Goal: Navigation & Orientation: Understand site structure

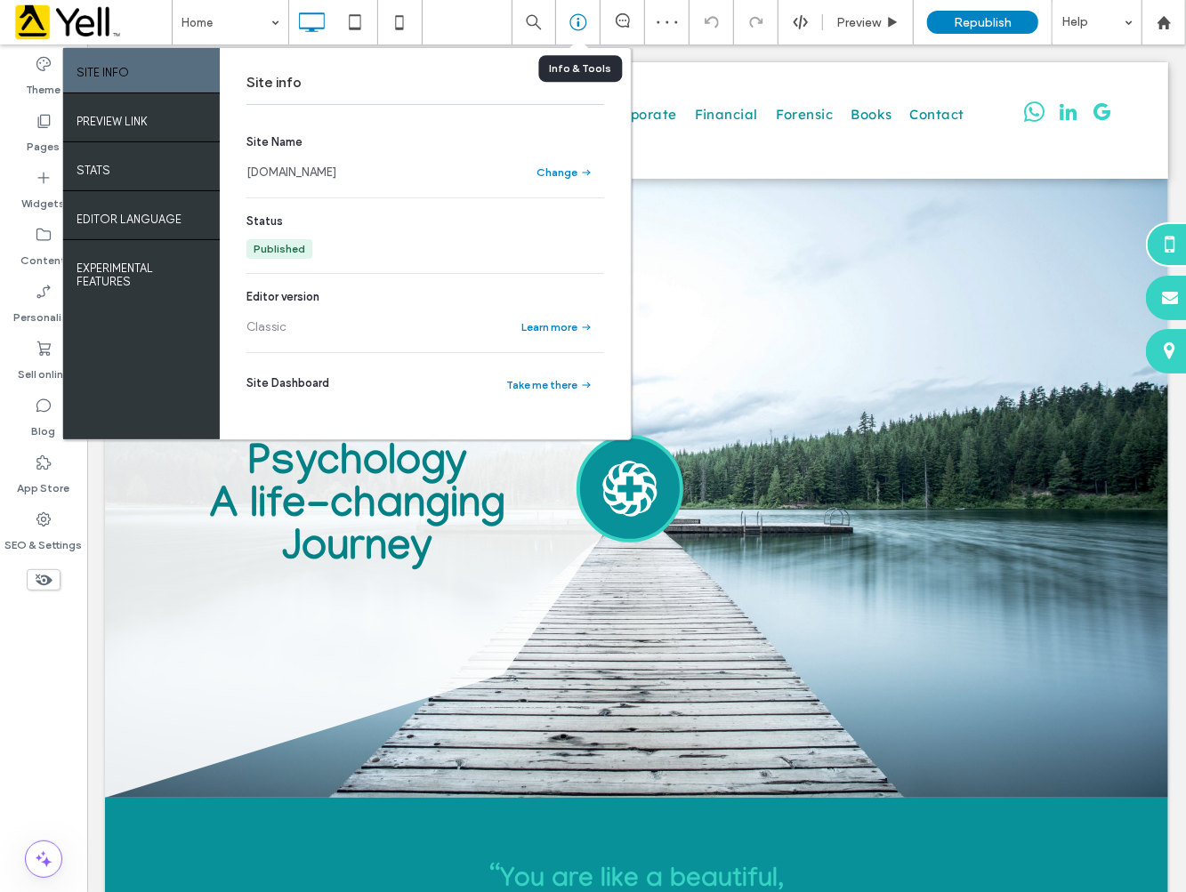
click at [582, 22] on icon at bounding box center [578, 22] width 18 height 18
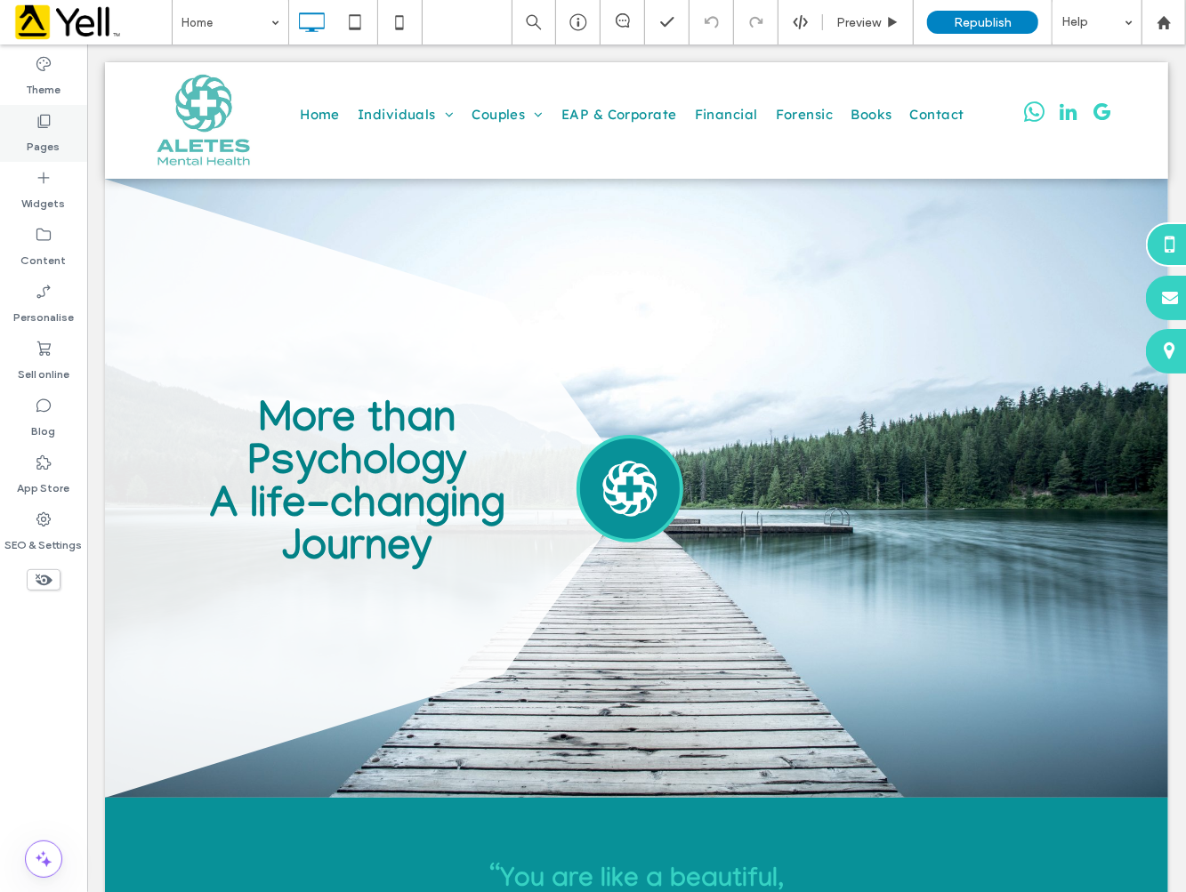
drag, startPoint x: 45, startPoint y: 165, endPoint x: 42, endPoint y: 135, distance: 29.6
click at [45, 165] on div "Widgets" at bounding box center [43, 190] width 87 height 57
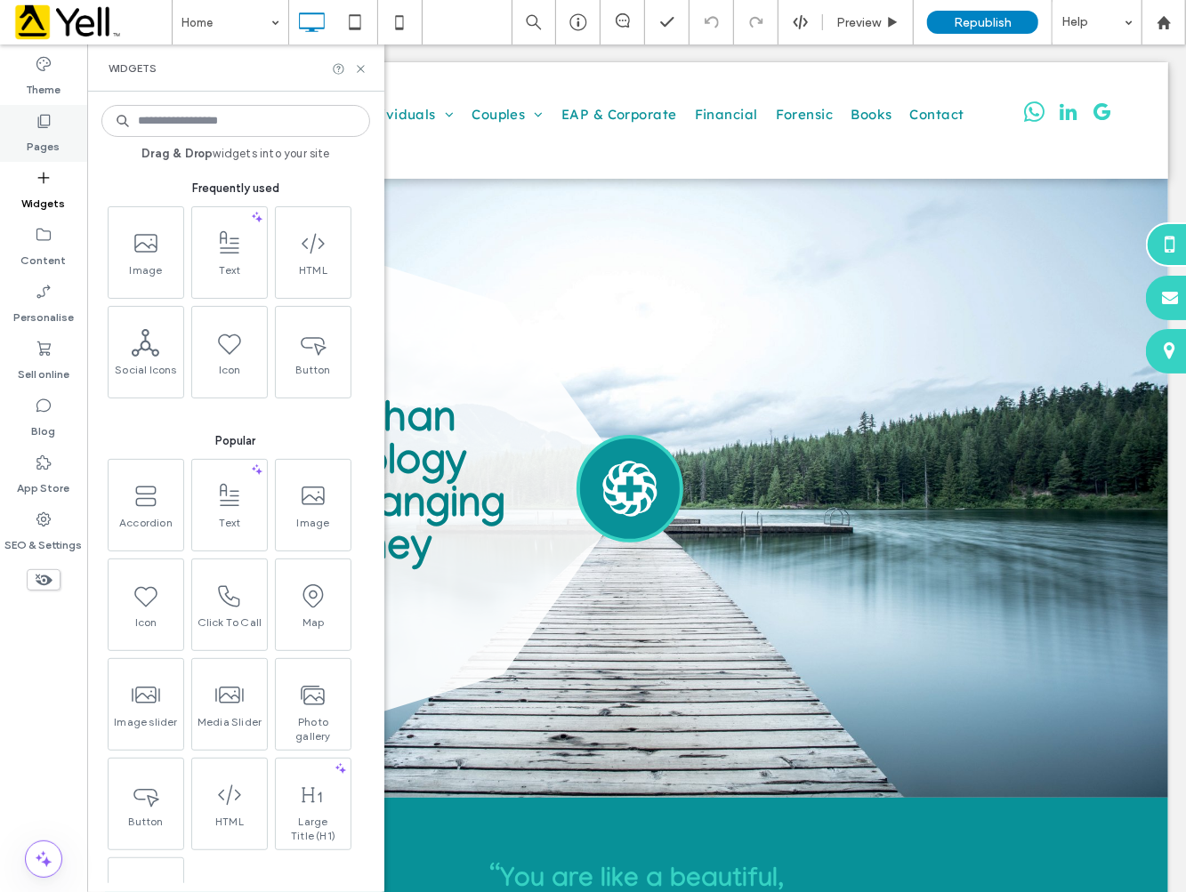
click at [42, 134] on label "Pages" at bounding box center [44, 142] width 33 height 25
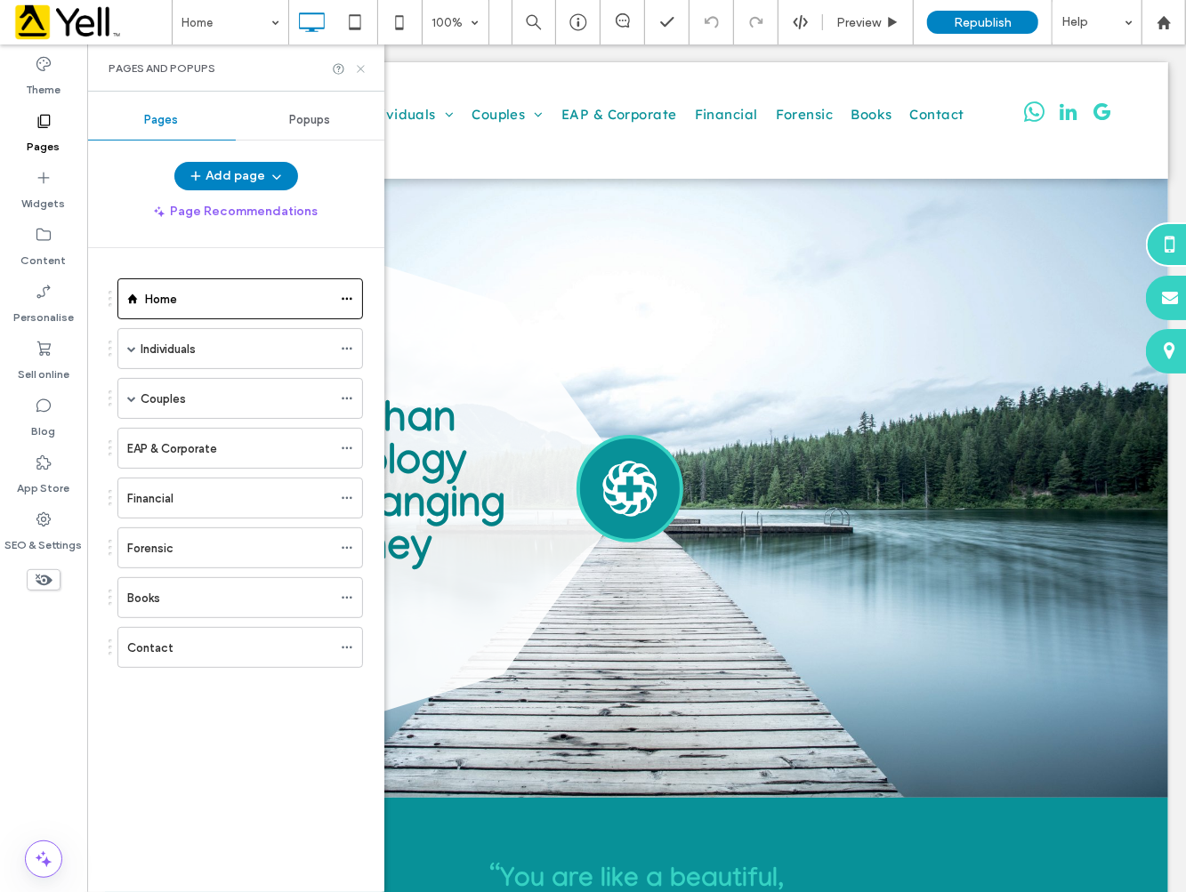
click at [354, 69] on icon at bounding box center [360, 68] width 13 height 13
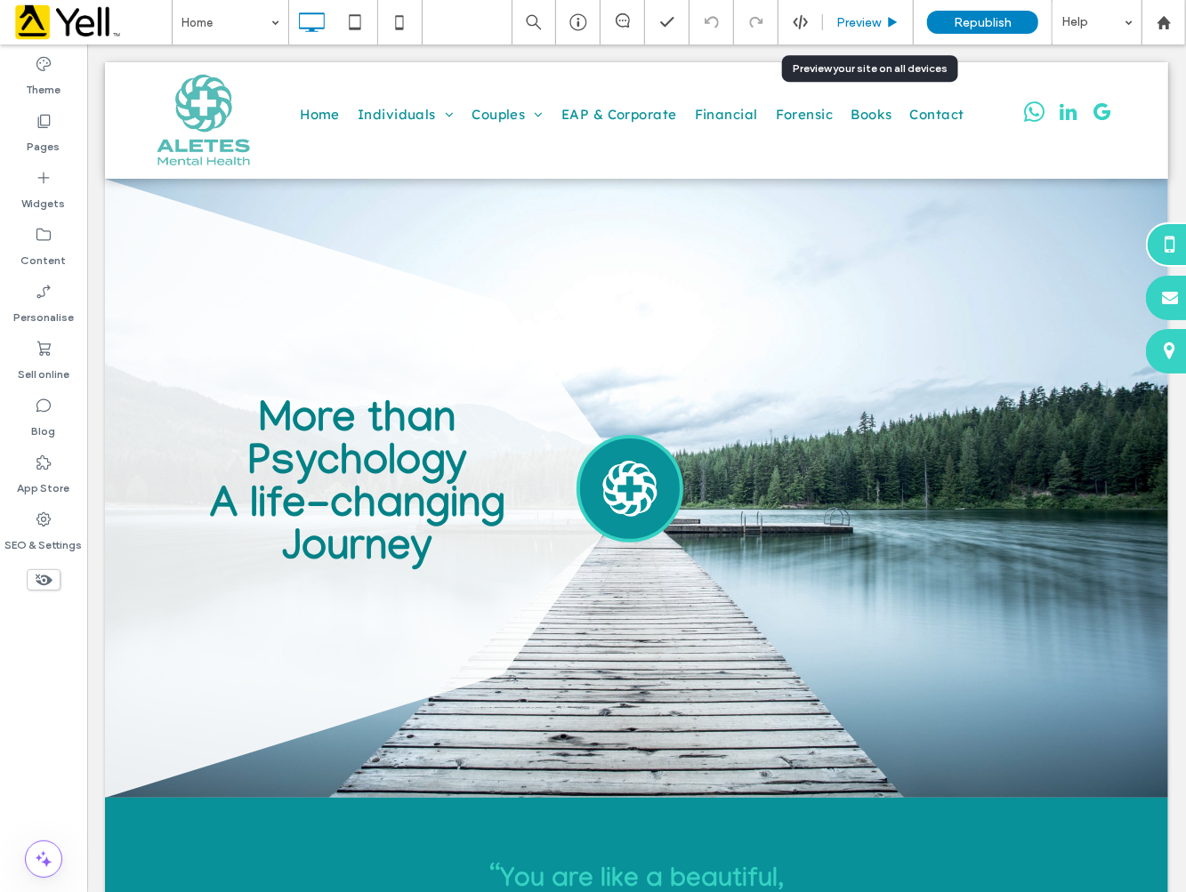
click at [857, 22] on span "Preview" at bounding box center [858, 22] width 44 height 15
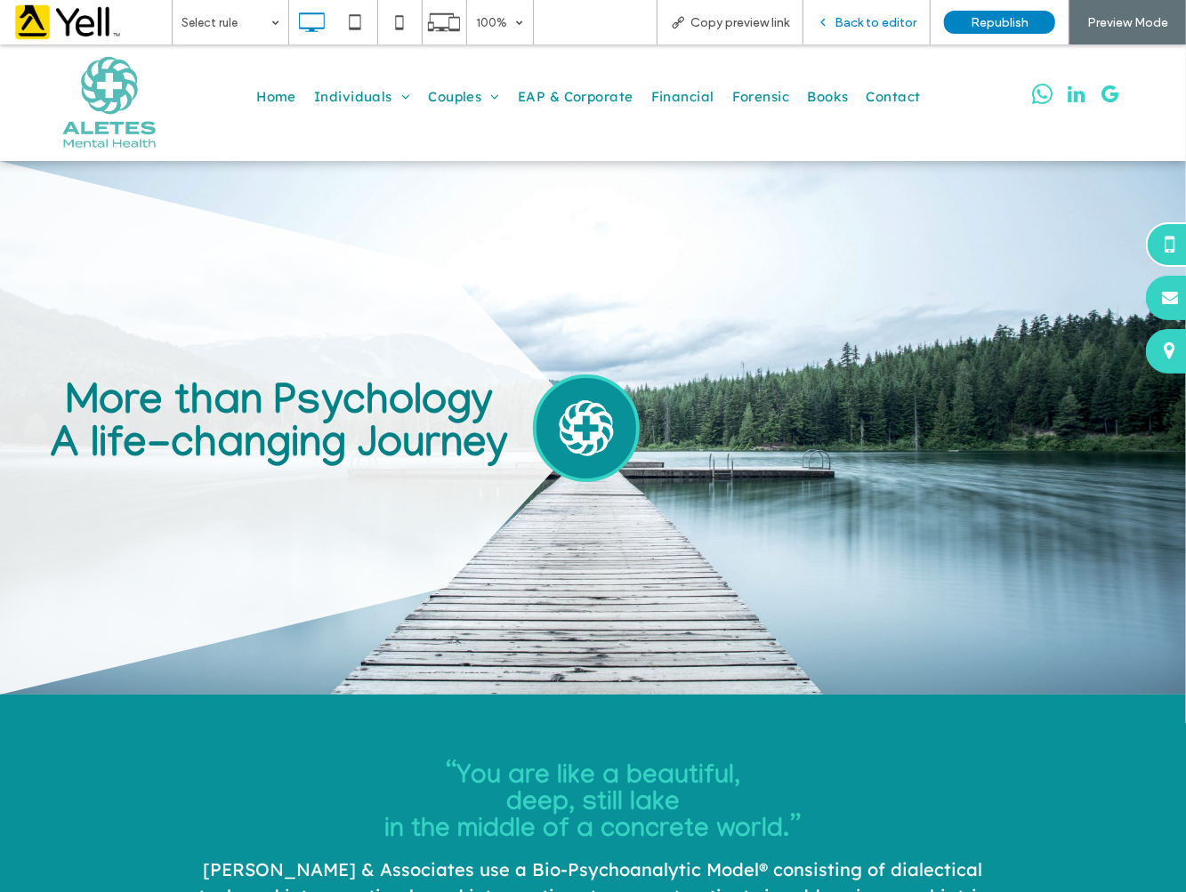
click at [875, 5] on div "Back to editor" at bounding box center [866, 22] width 127 height 44
click at [890, 20] on span "Back to editor" at bounding box center [875, 22] width 82 height 15
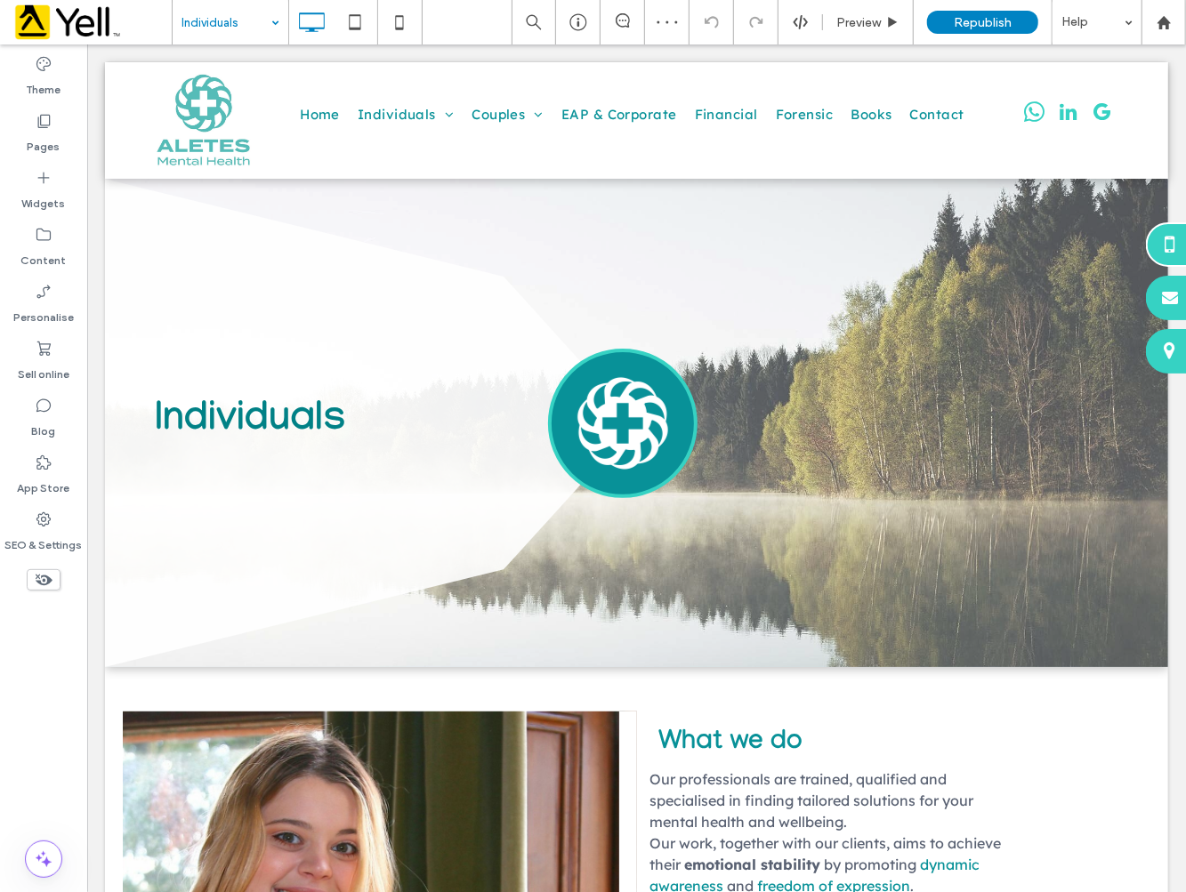
click at [268, 22] on div "Individuals" at bounding box center [231, 22] width 116 height 44
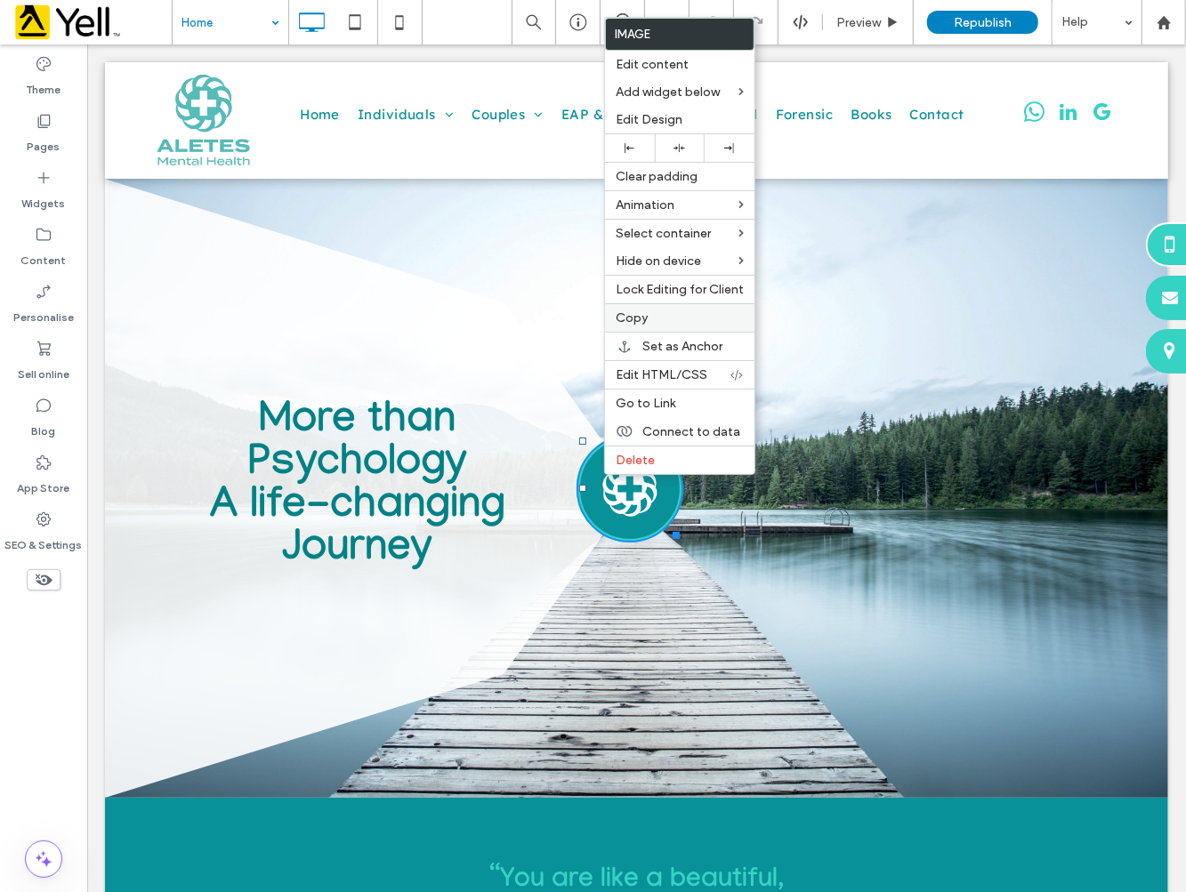
drag, startPoint x: 651, startPoint y: 305, endPoint x: 650, endPoint y: 270, distance: 34.7
click at [650, 305] on div "Copy" at bounding box center [679, 317] width 149 height 28
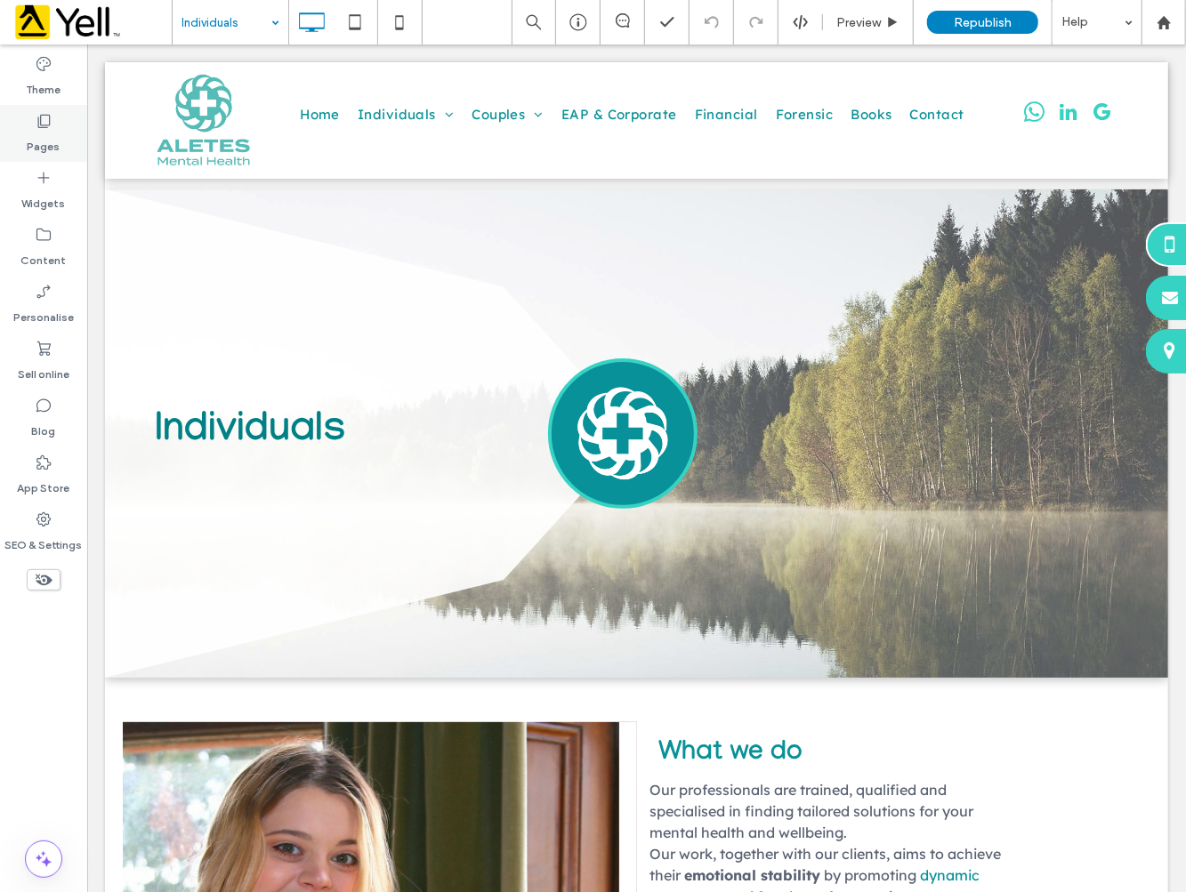
click at [54, 133] on label "Pages" at bounding box center [44, 142] width 33 height 25
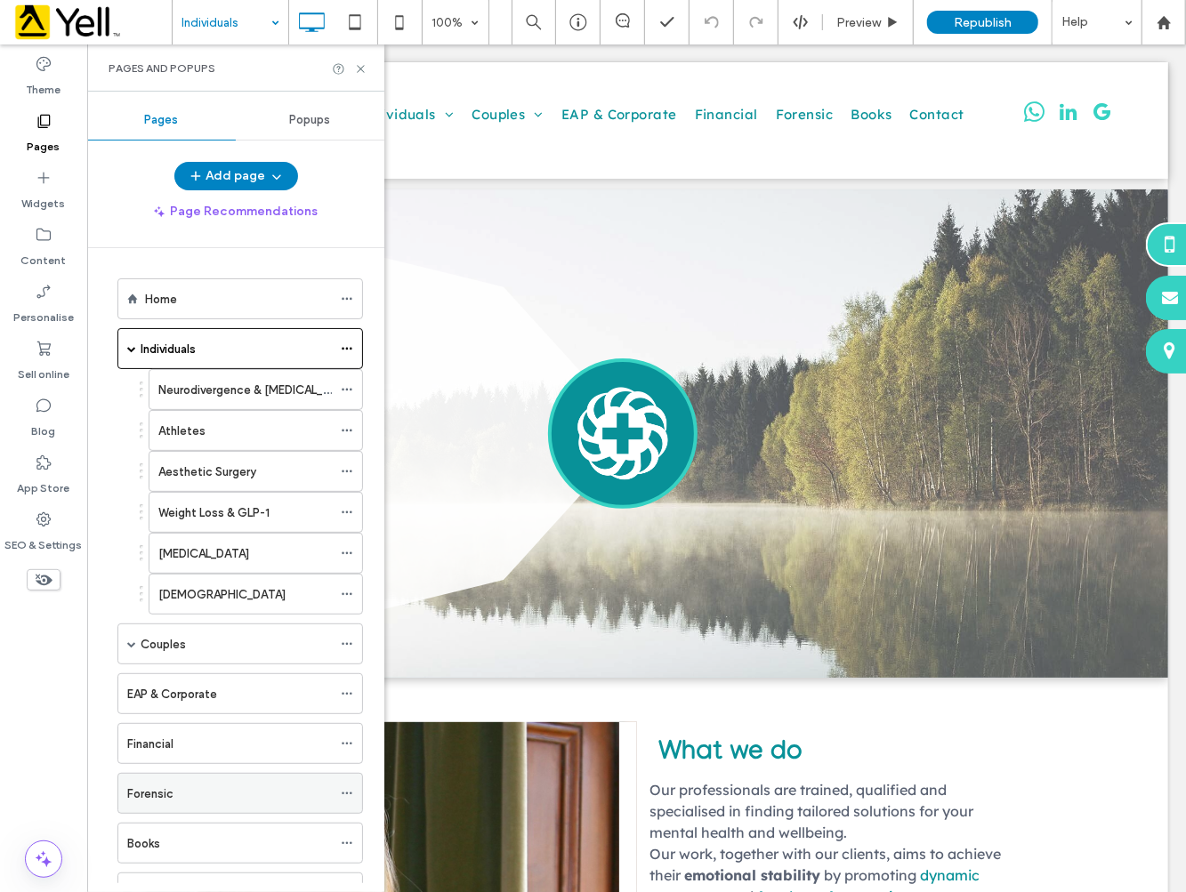
click at [209, 785] on div "Forensic" at bounding box center [229, 794] width 205 height 19
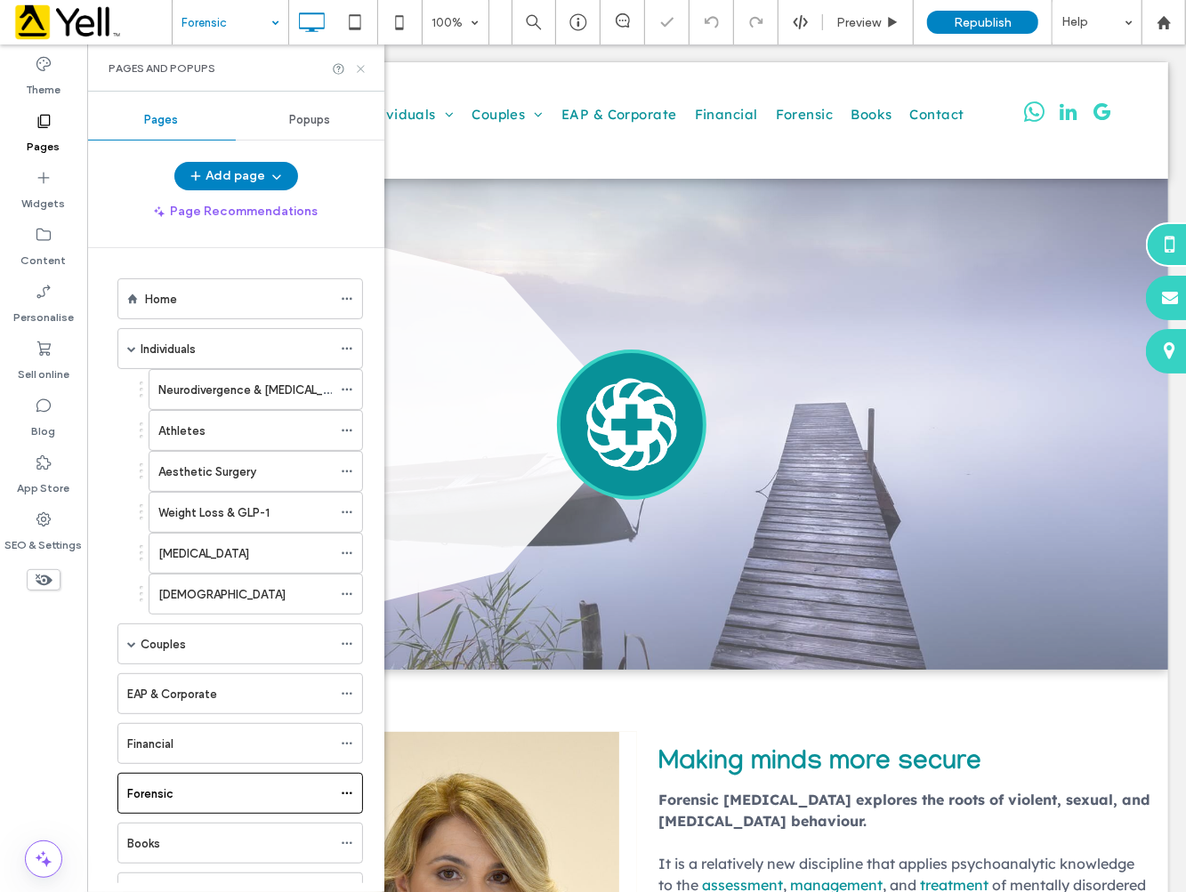
click at [360, 72] on icon at bounding box center [360, 68] width 13 height 13
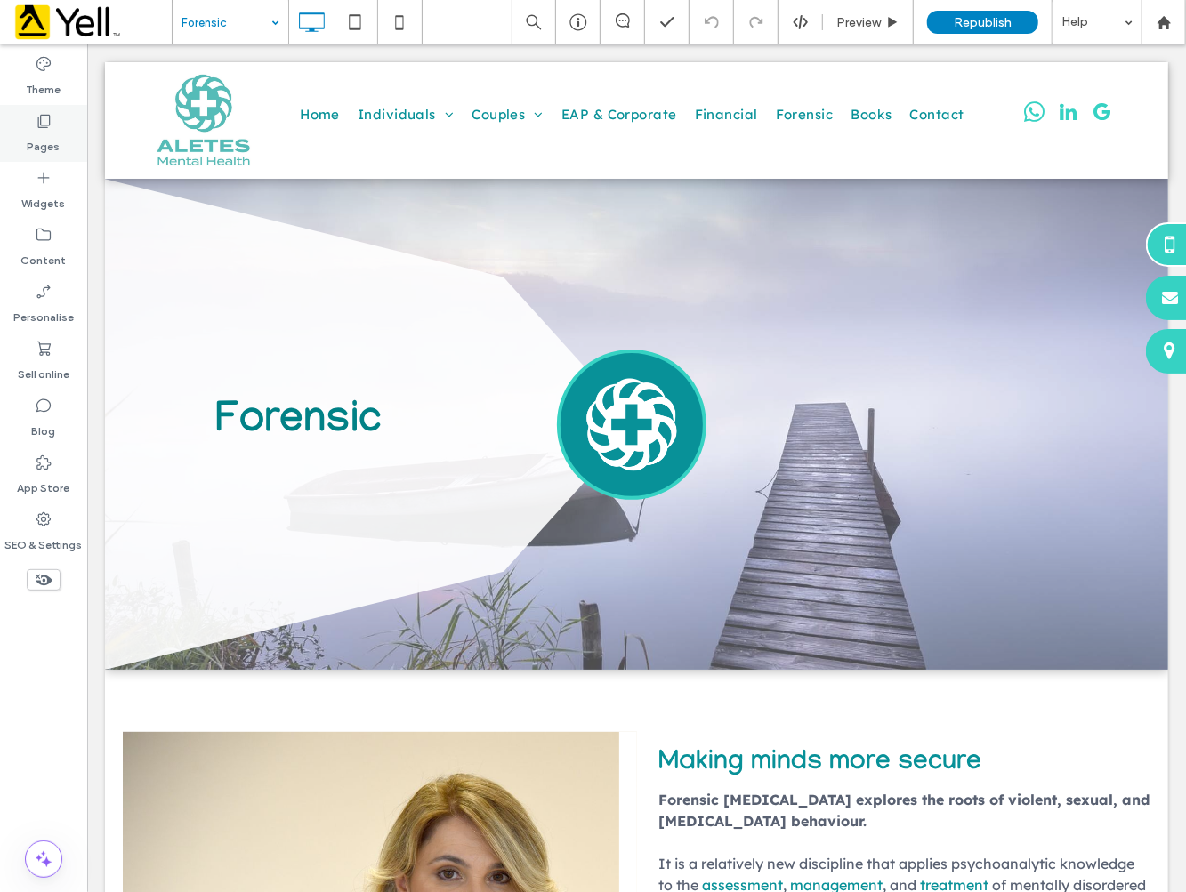
click at [43, 137] on label "Pages" at bounding box center [44, 142] width 33 height 25
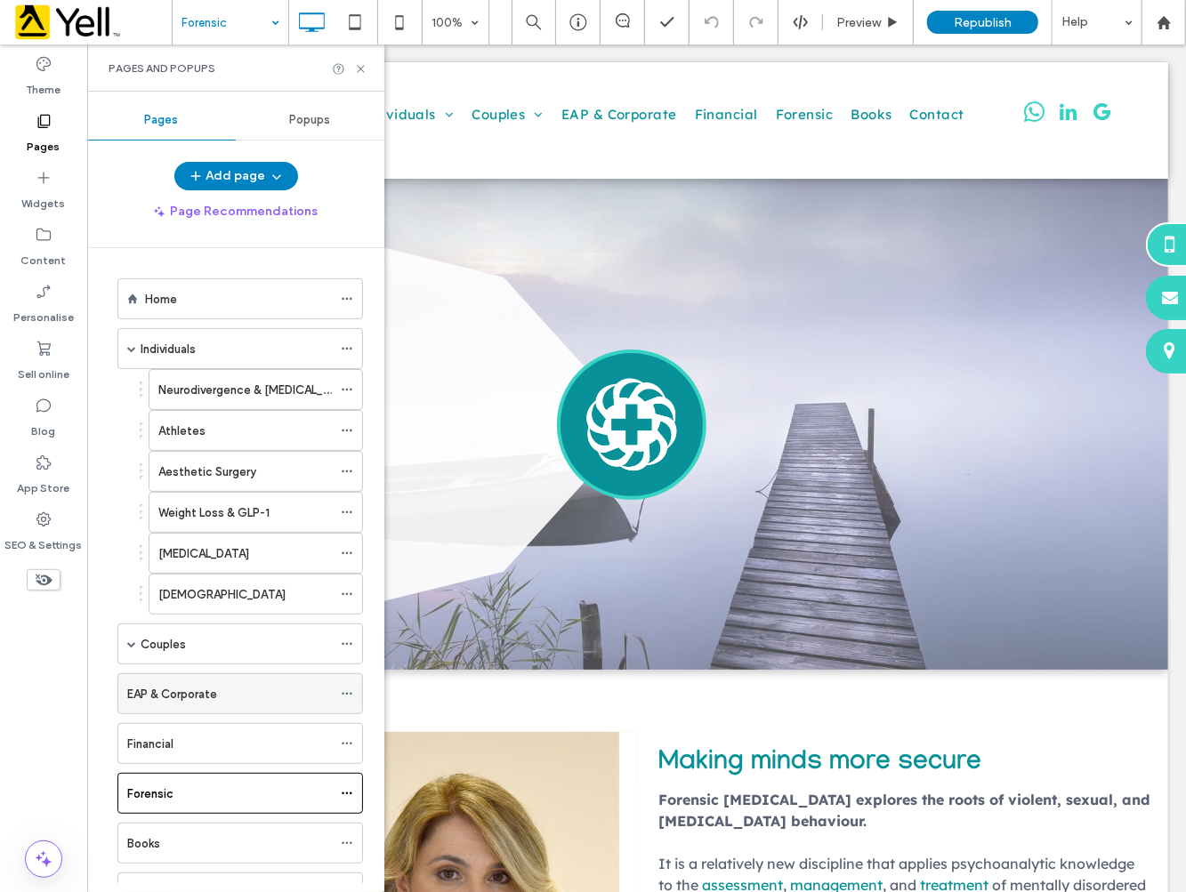
click at [220, 688] on div "EAP & Corporate" at bounding box center [229, 694] width 205 height 19
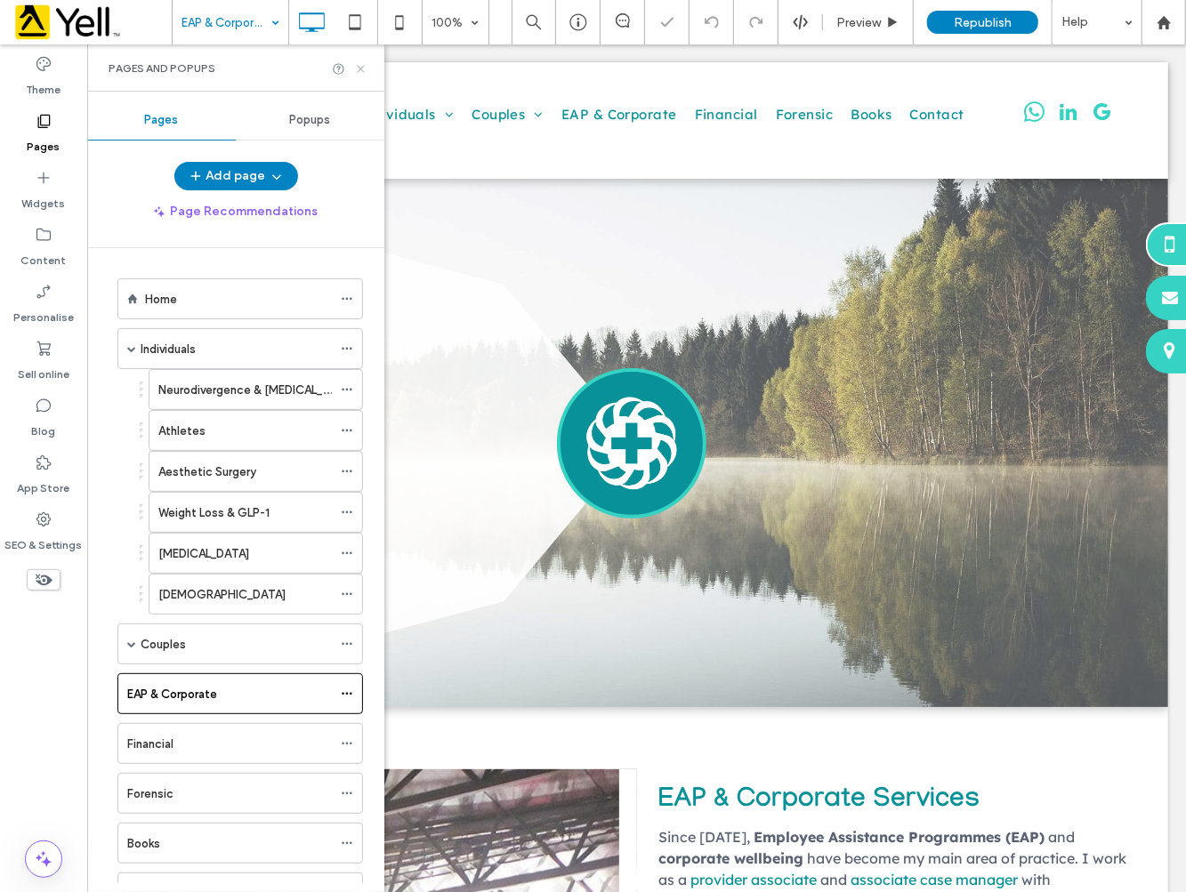
drag, startPoint x: 361, startPoint y: 68, endPoint x: 323, endPoint y: 110, distance: 57.3
click at [361, 68] on icon at bounding box center [360, 68] width 13 height 13
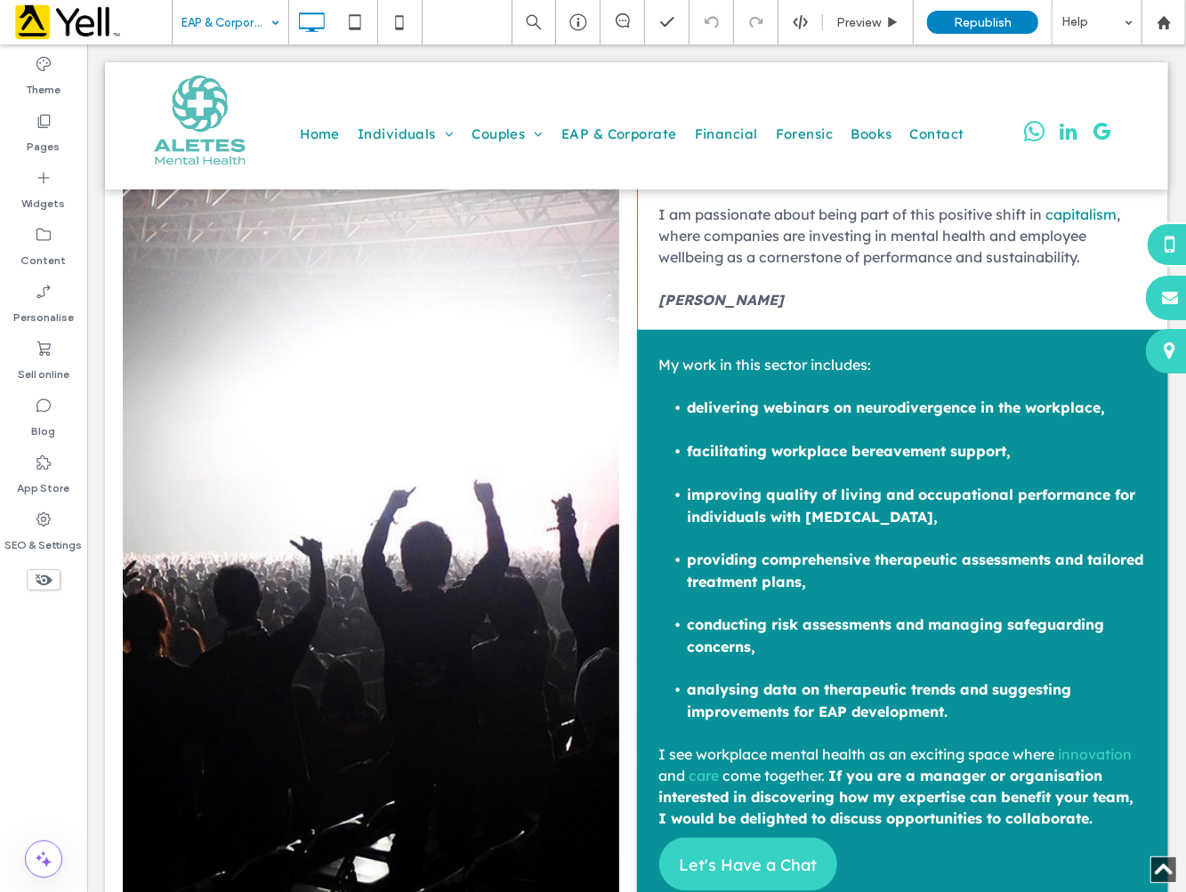
scroll to position [771, 0]
click at [21, 129] on div "Pages" at bounding box center [43, 133] width 87 height 57
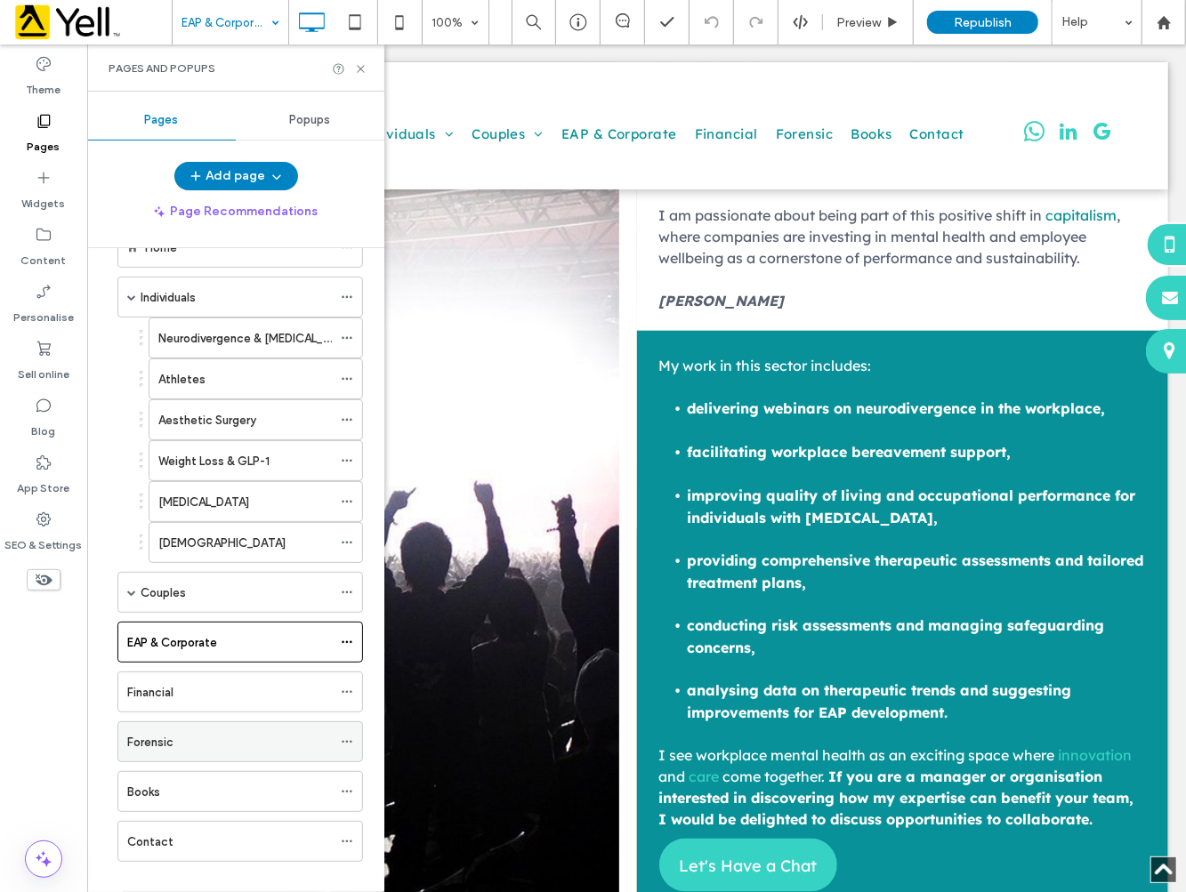
scroll to position [76, 0]
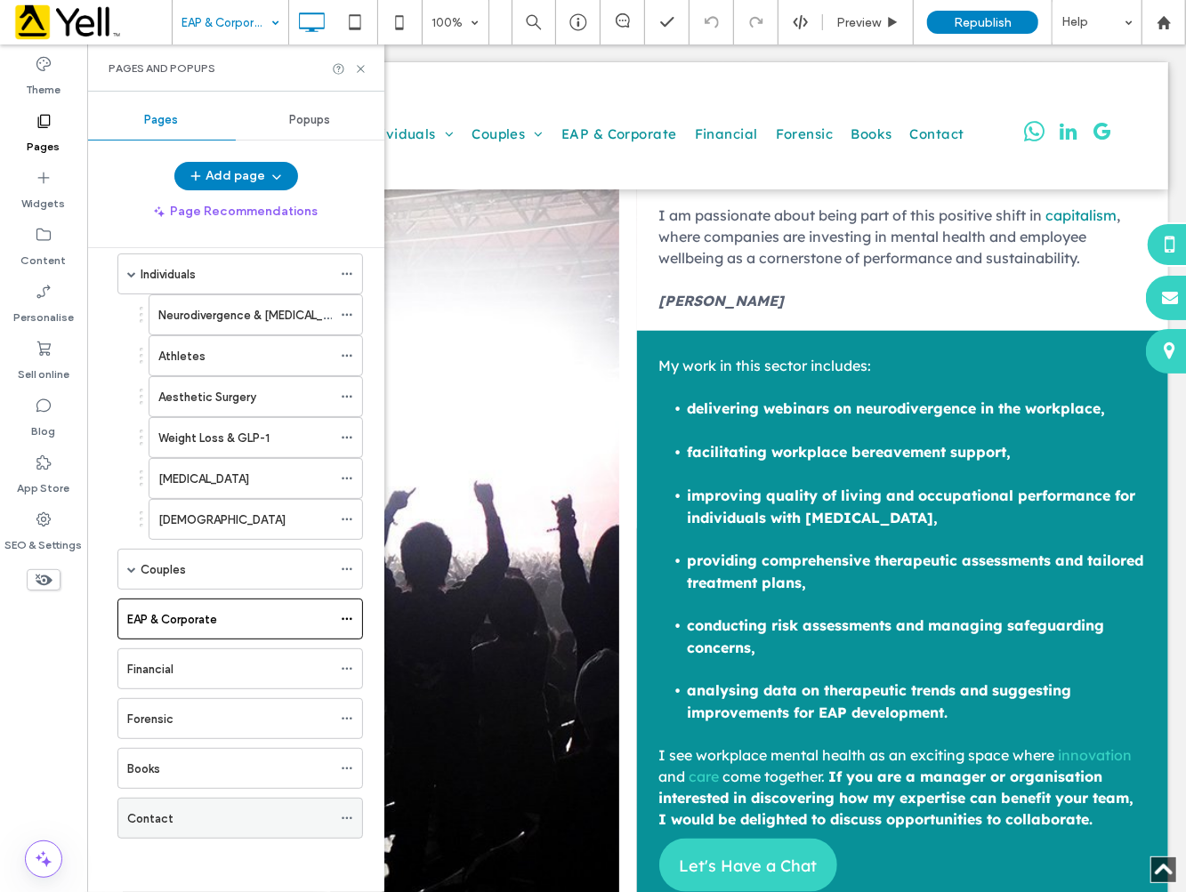
click at [205, 813] on div "Contact" at bounding box center [229, 818] width 205 height 19
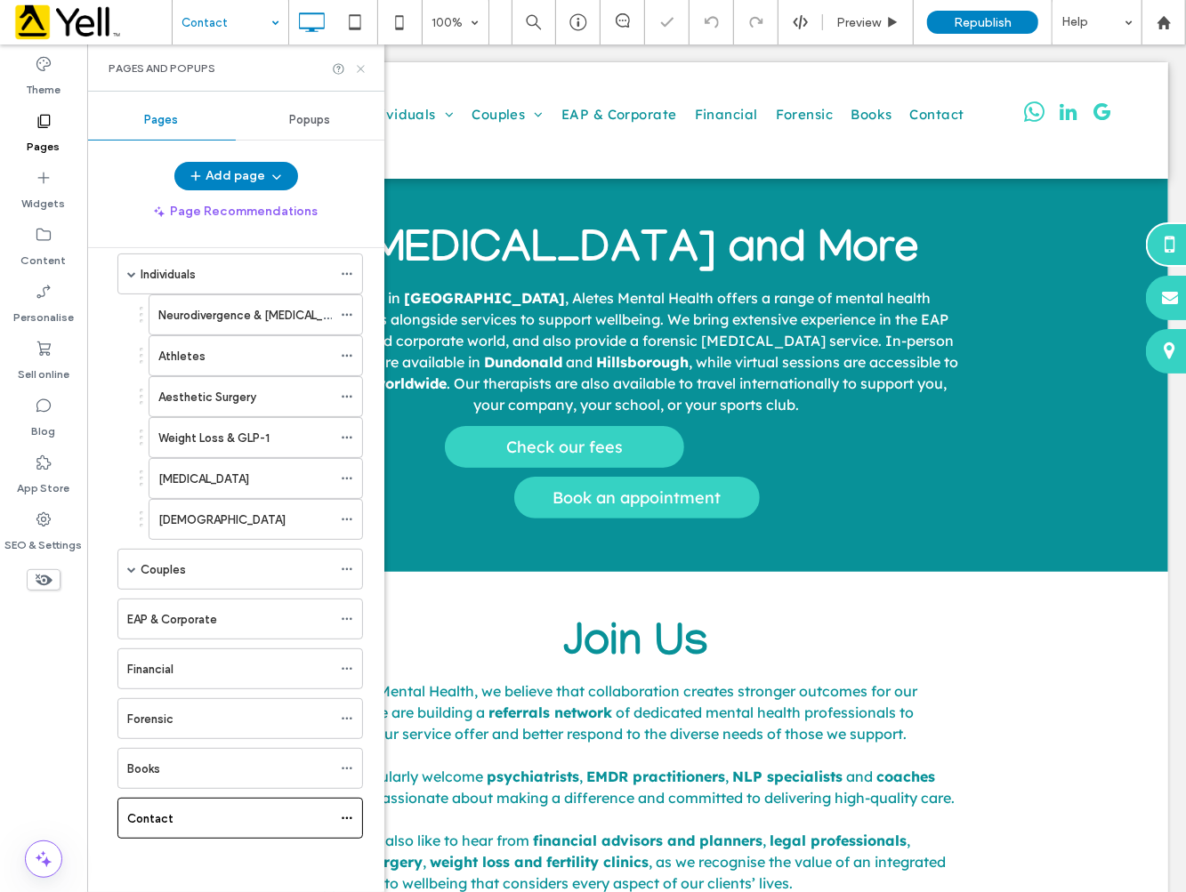
click at [366, 68] on div "Pages and Popups" at bounding box center [235, 67] width 297 height 47
click at [365, 66] on icon at bounding box center [360, 68] width 13 height 13
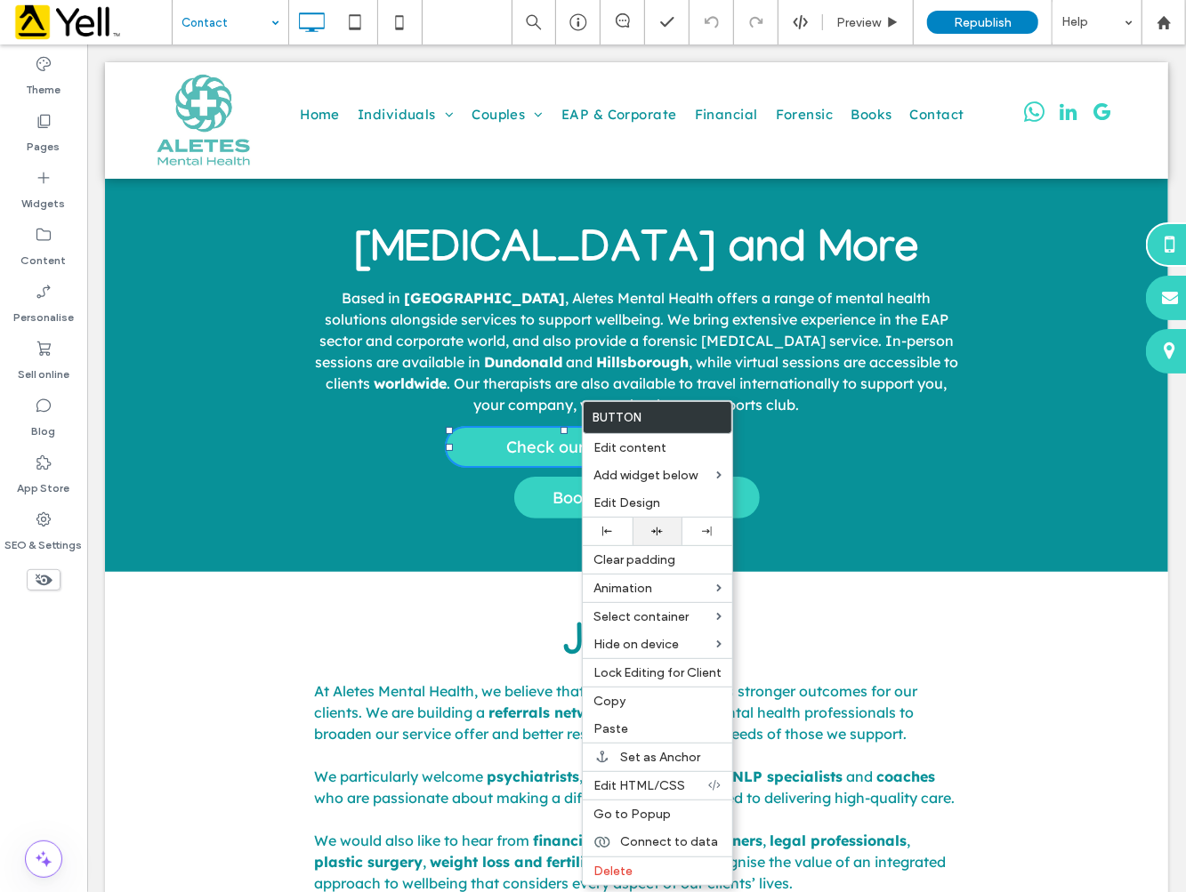
click at [656, 527] on icon at bounding box center [657, 532] width 12 height 12
click at [441, 403] on p "Based in [GEOGRAPHIC_DATA] , Aletes Mental Health offers a range of mental heal…" at bounding box center [636, 350] width 644 height 128
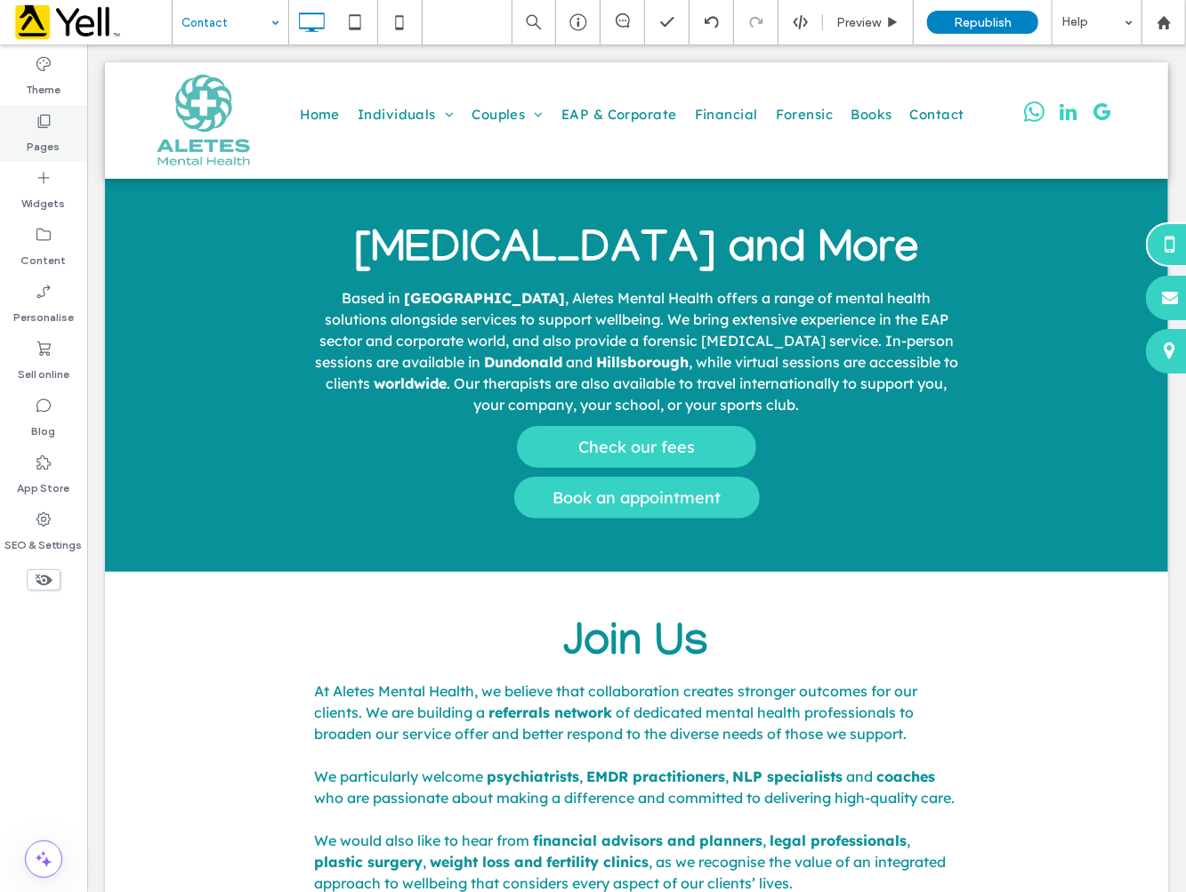
click at [44, 142] on label "Pages" at bounding box center [44, 142] width 33 height 25
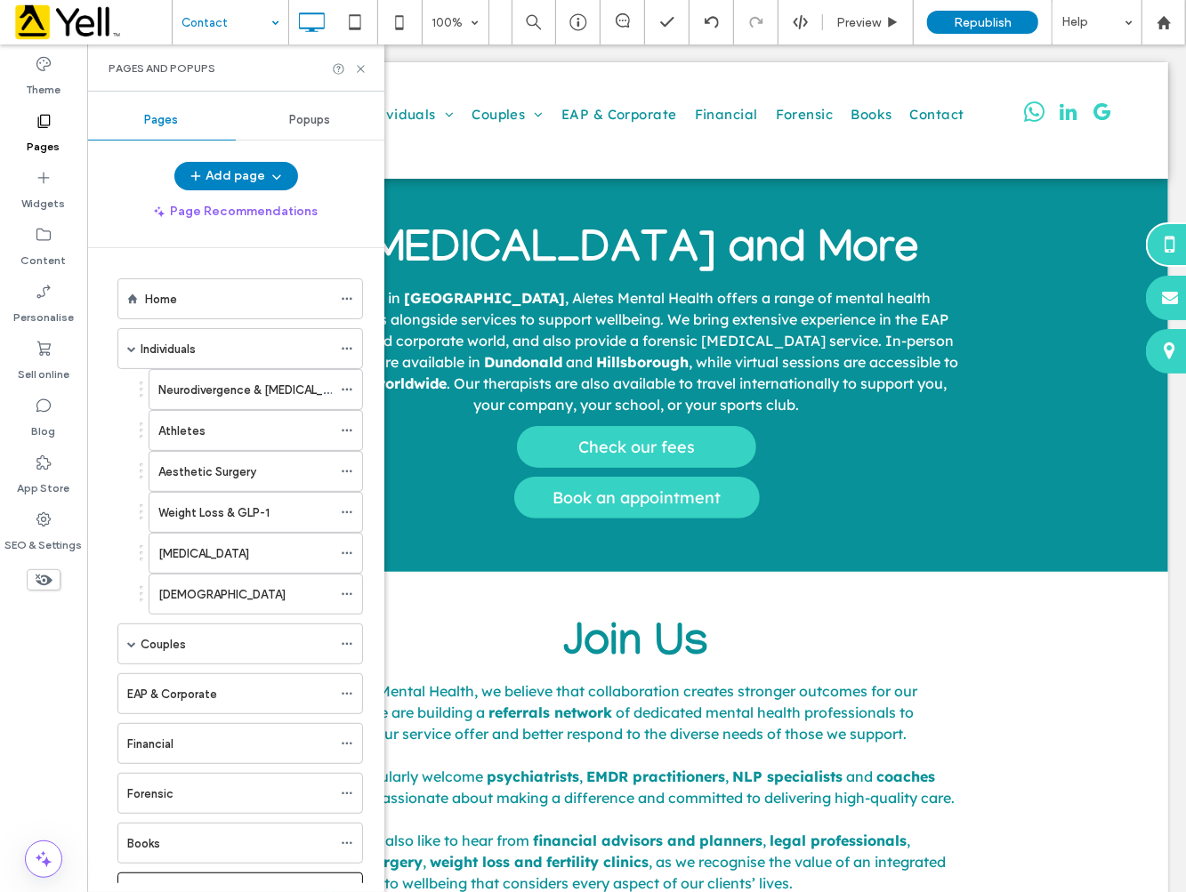
click at [250, 384] on label "Neurodivergence & [MEDICAL_DATA]" at bounding box center [256, 389] width 197 height 31
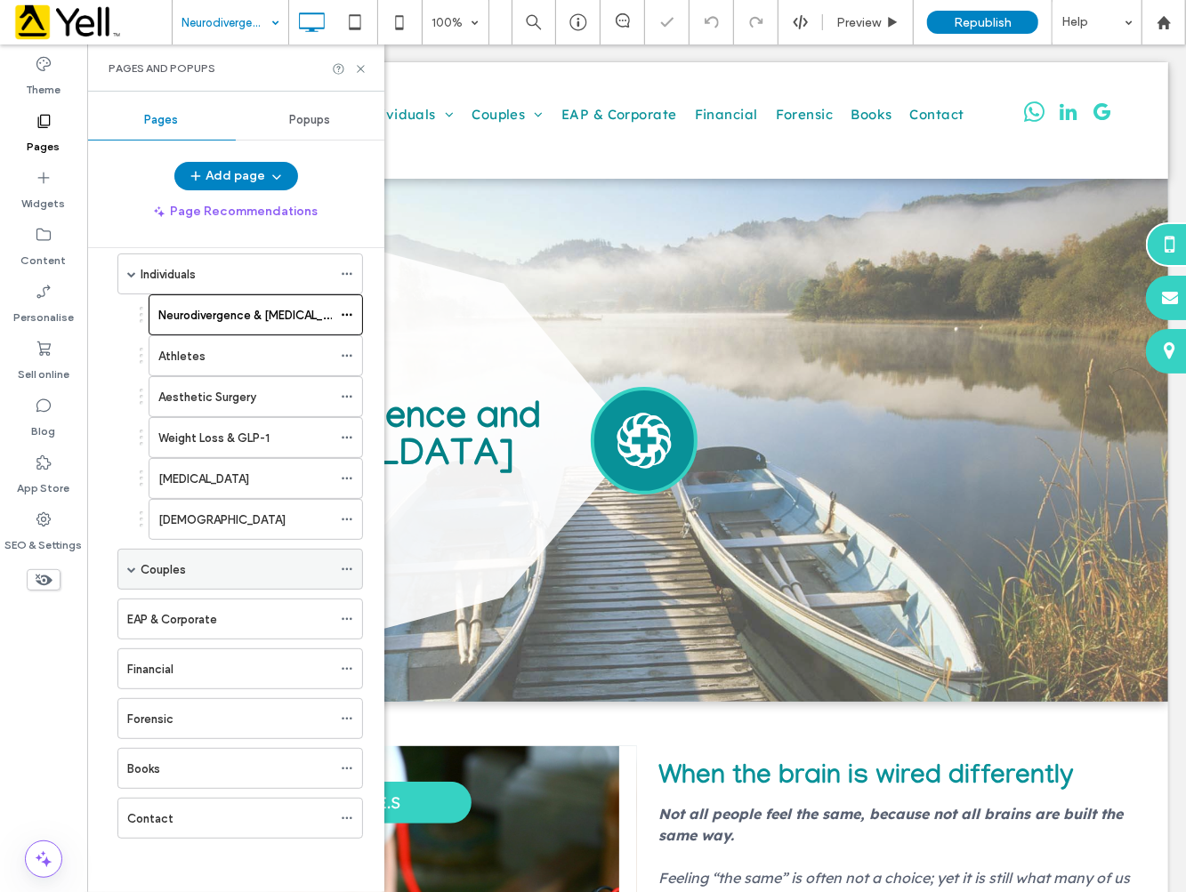
click at [130, 567] on span at bounding box center [131, 569] width 9 height 9
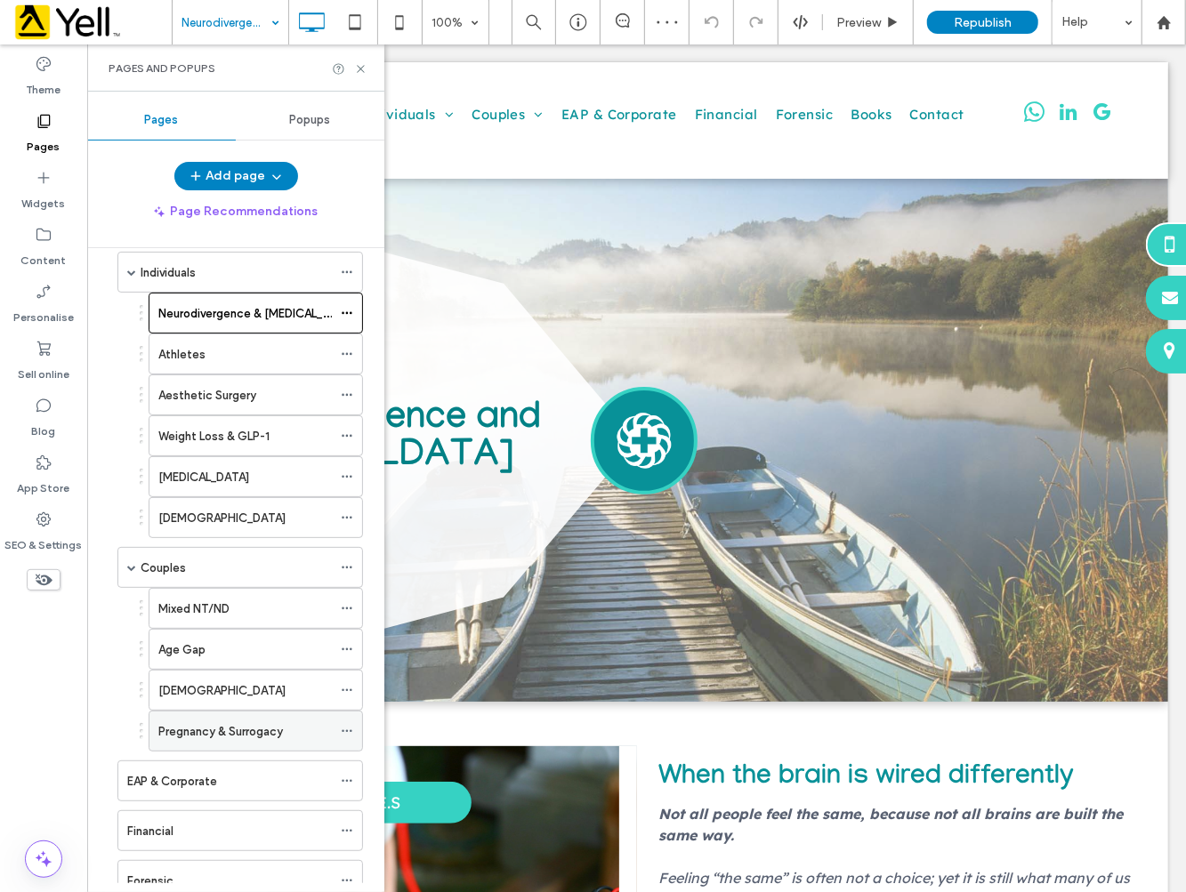
click at [206, 731] on label "Pregnancy & Surrogacy" at bounding box center [220, 731] width 125 height 31
click at [361, 67] on use at bounding box center [360, 68] width 7 height 7
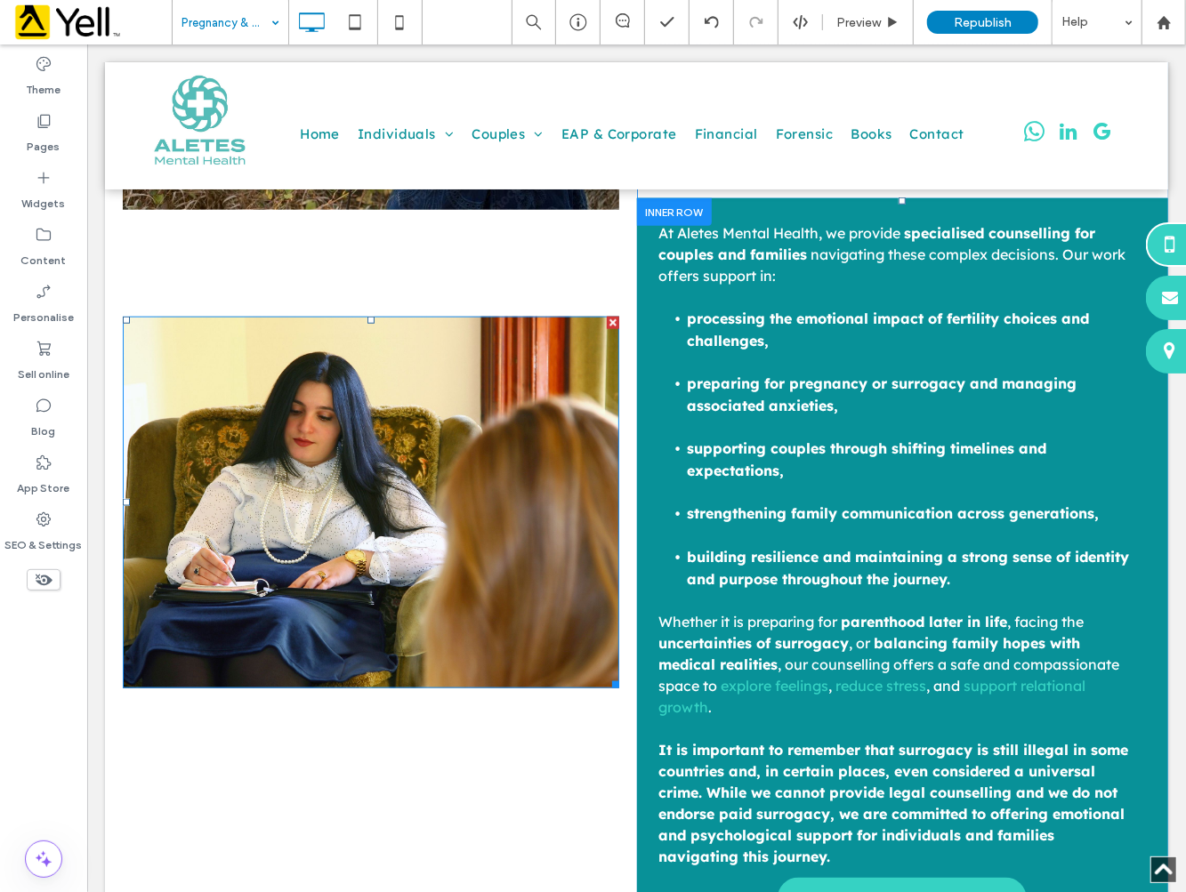
scroll to position [999, 0]
